Goal: Task Accomplishment & Management: Complete application form

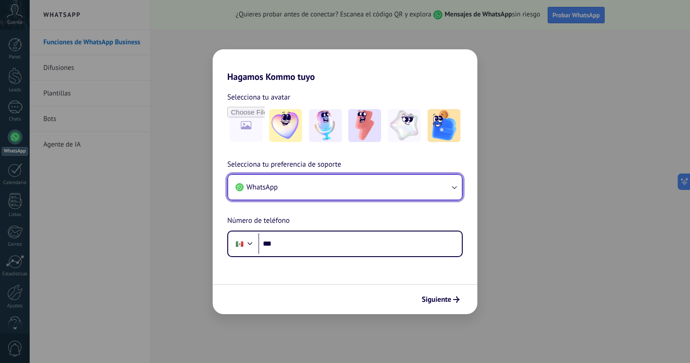
click at [312, 194] on button "WhatsApp" at bounding box center [345, 187] width 234 height 25
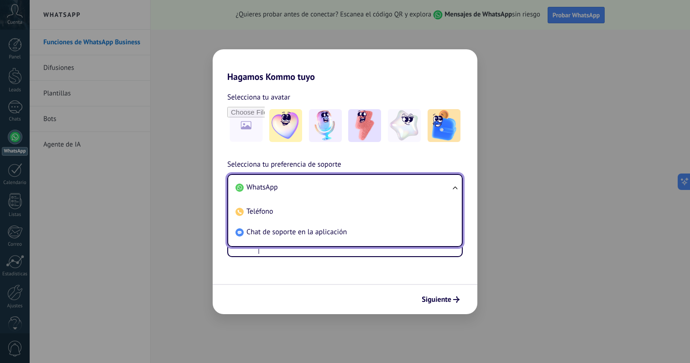
click at [327, 192] on li "WhatsApp" at bounding box center [343, 187] width 223 height 21
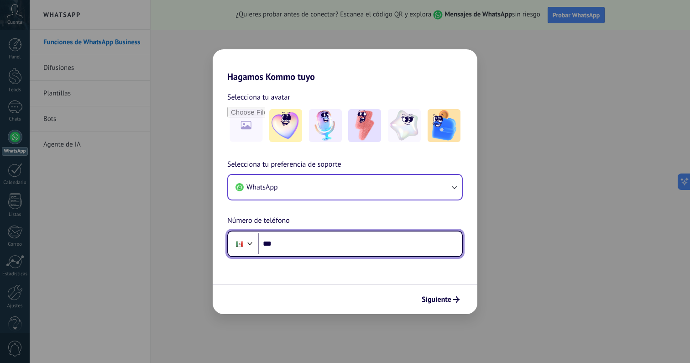
click at [322, 248] on input "***" at bounding box center [360, 243] width 204 height 21
click at [247, 243] on div at bounding box center [250, 242] width 11 height 11
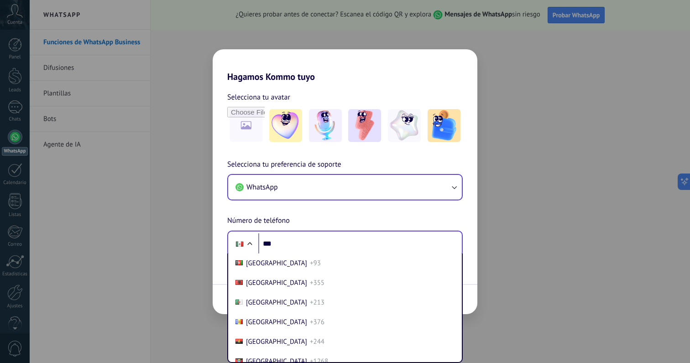
scroll to position [2285, 0]
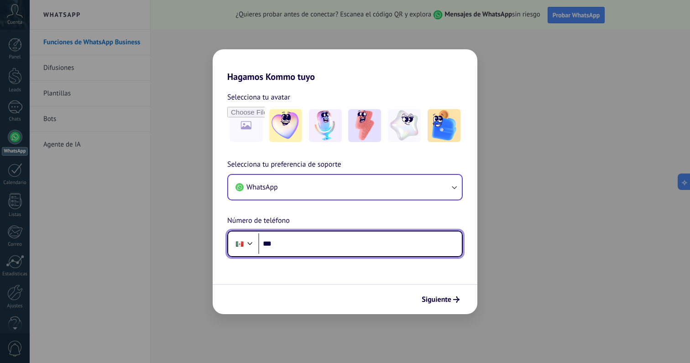
click at [279, 243] on input "***" at bounding box center [360, 243] width 204 height 21
type input "**********"
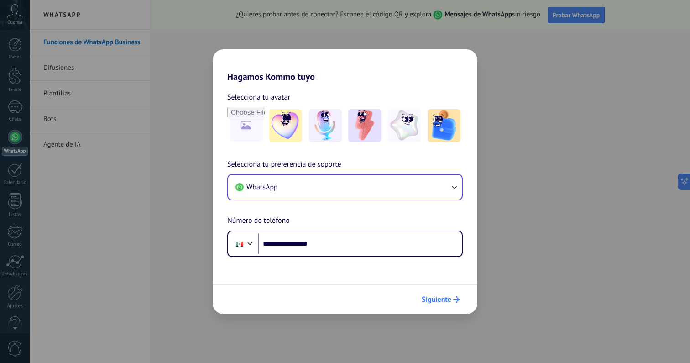
click at [452, 304] on button "Siguiente" at bounding box center [441, 300] width 46 height 16
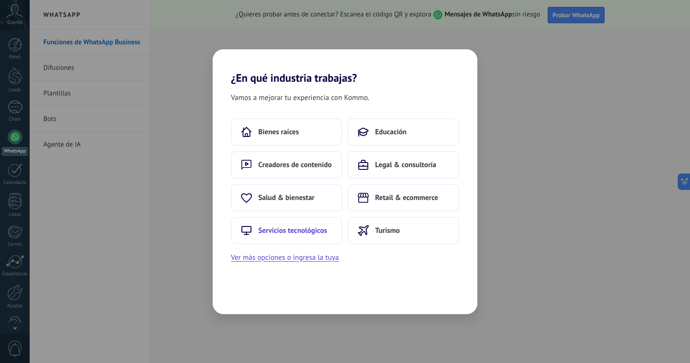
click at [324, 236] on button "Servicios tecnológicos" at bounding box center [286, 230] width 111 height 27
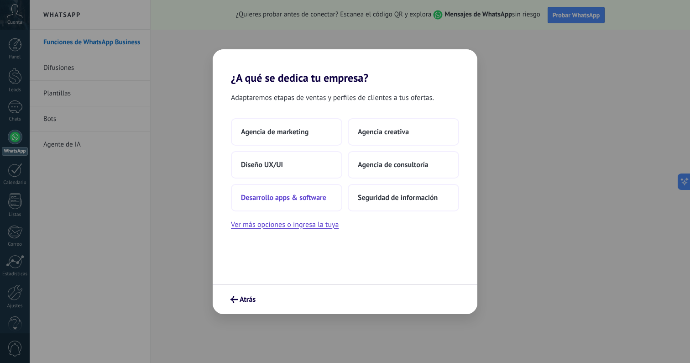
click at [286, 202] on button "Desarrollo apps & software" at bounding box center [286, 197] width 111 height 27
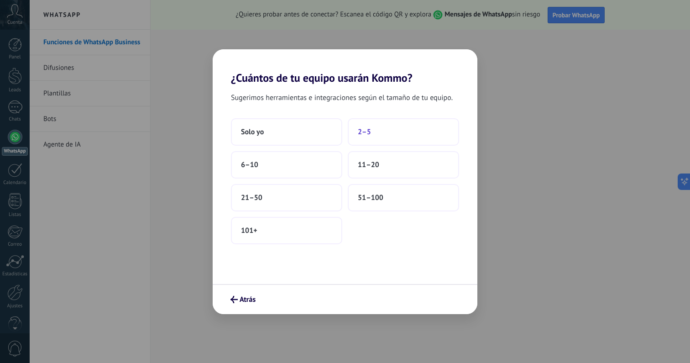
click at [374, 136] on button "2–5" at bounding box center [403, 131] width 111 height 27
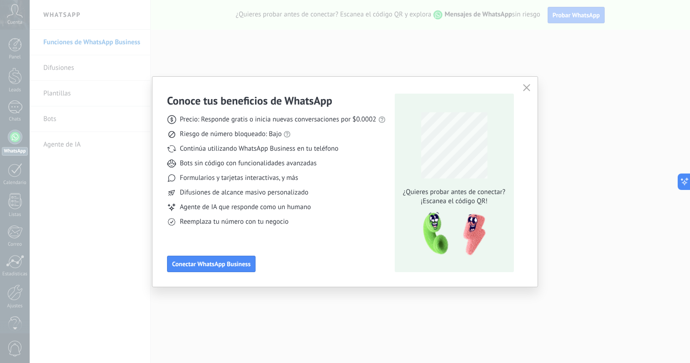
click at [525, 87] on use "button" at bounding box center [526, 87] width 7 height 7
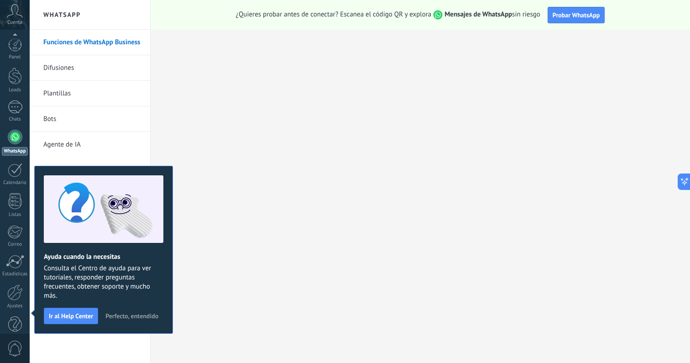
scroll to position [17, 0]
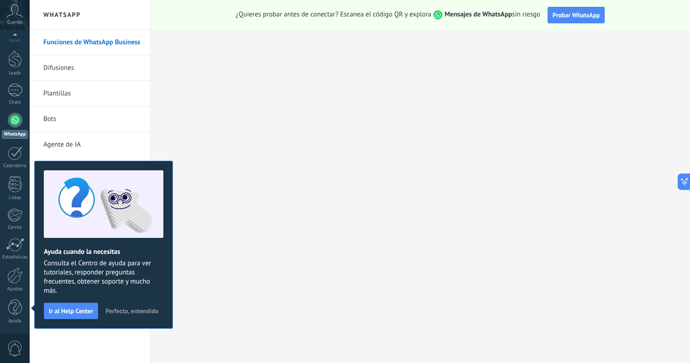
click at [17, 130] on div "WhatsApp" at bounding box center [15, 134] width 26 height 9
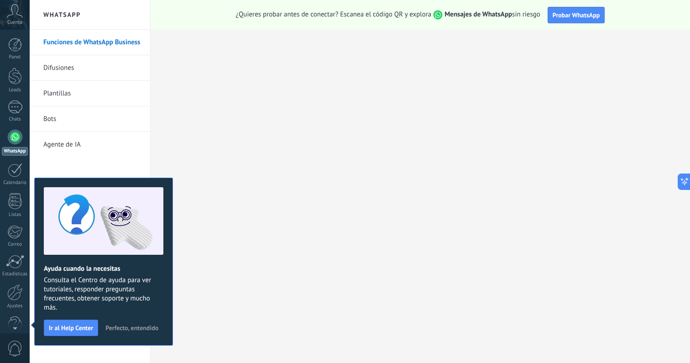
click at [136, 329] on span "Perfecto, entendido" at bounding box center [131, 328] width 53 height 6
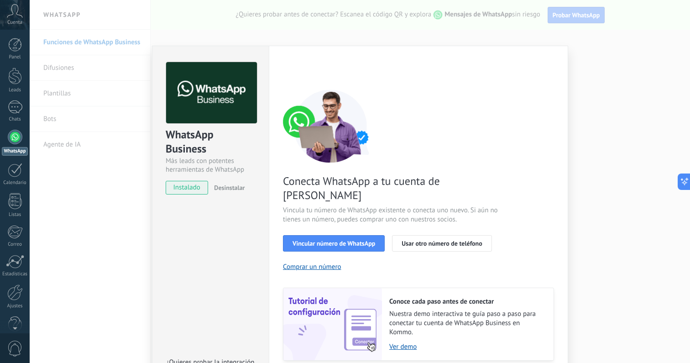
click at [590, 26] on div "WhatsApp Business Más leads con potentes herramientas de WhatsApp instalado Des…" at bounding box center [360, 181] width 661 height 363
